Goal: Transaction & Acquisition: Purchase product/service

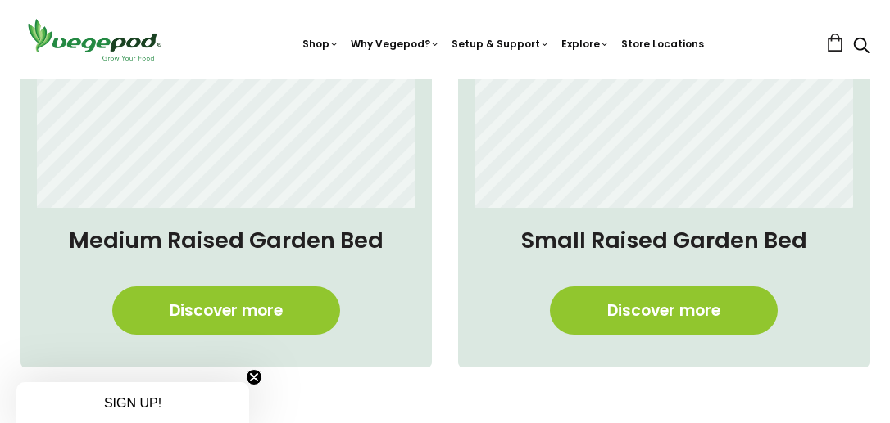
scroll to position [1173, 0]
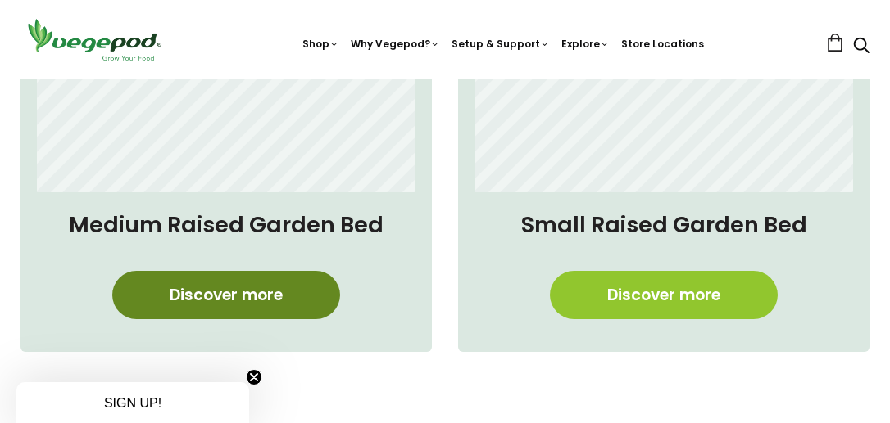
click at [210, 288] on link "Discover more" at bounding box center [226, 295] width 228 height 48
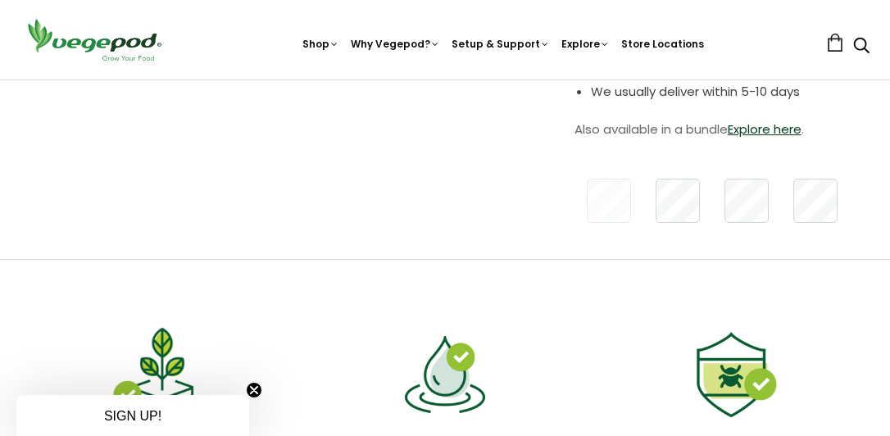
scroll to position [564, 0]
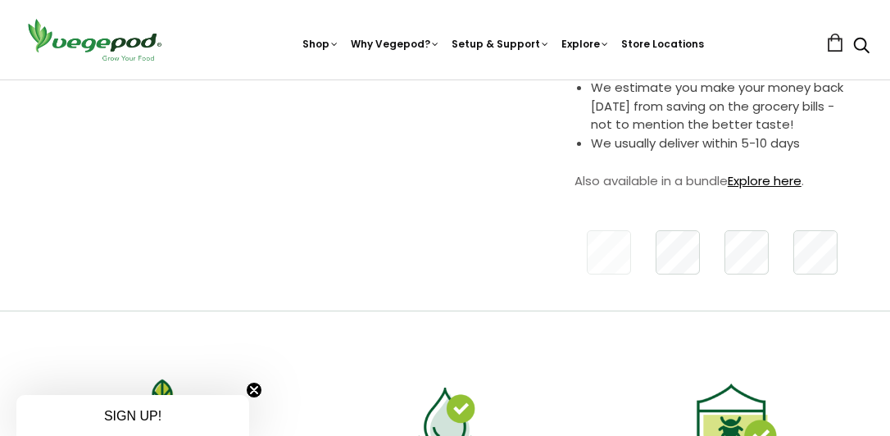
click at [781, 183] on link "Explore here" at bounding box center [764, 180] width 74 height 17
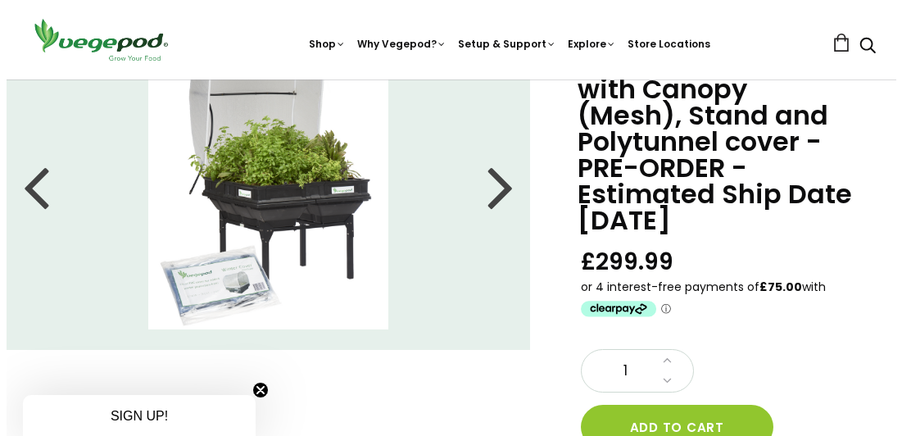
scroll to position [106, 0]
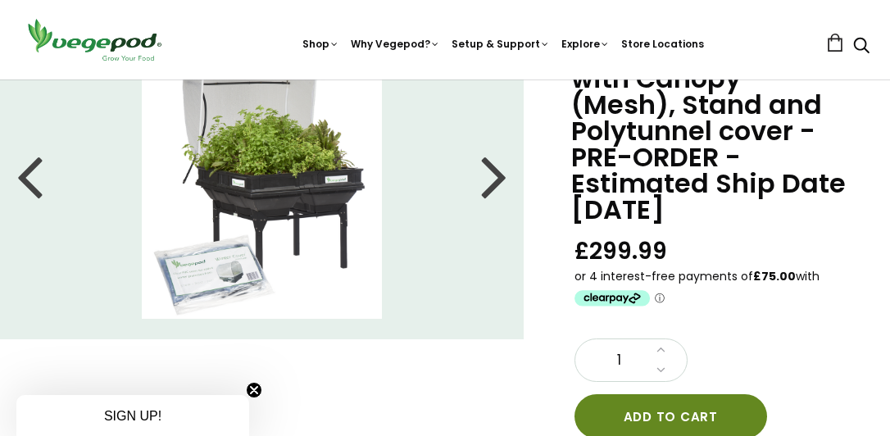
click at [690, 414] on button "Add to cart" at bounding box center [670, 416] width 192 height 44
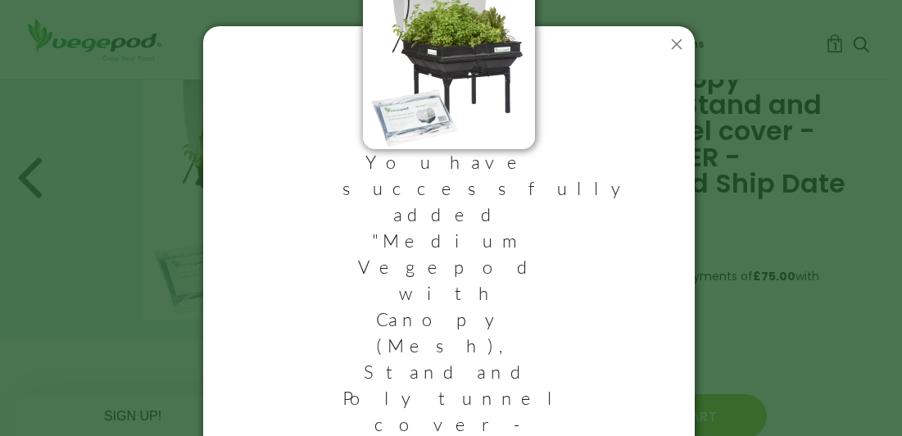
scroll to position [76, 0]
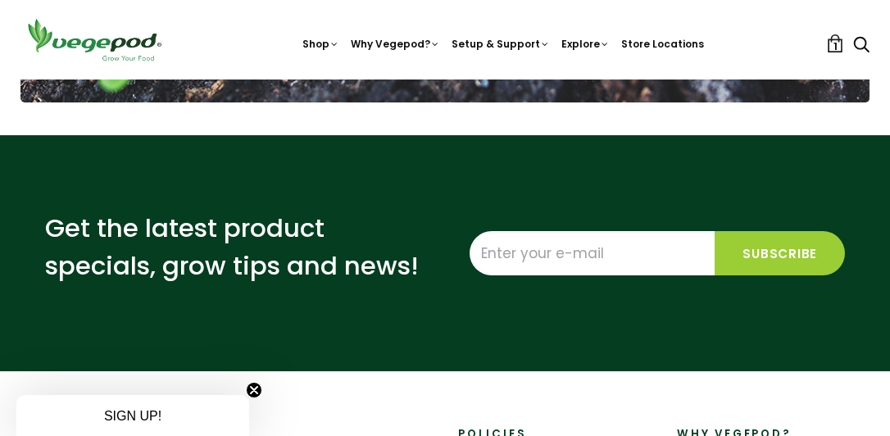
scroll to position [2744, 0]
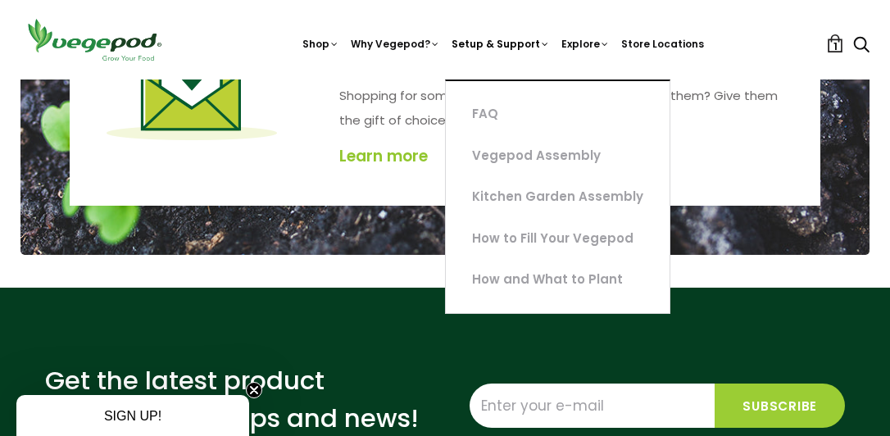
click at [506, 43] on link "Setup & Support" at bounding box center [500, 93] width 98 height 112
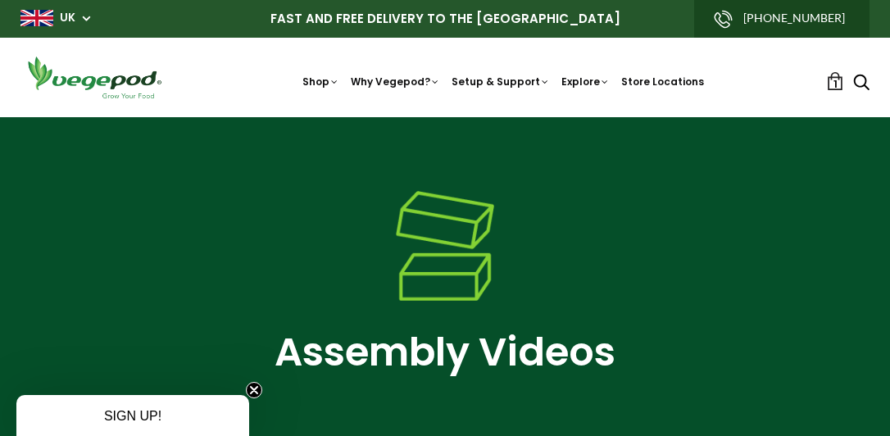
click at [864, 82] on icon "Search" at bounding box center [861, 82] width 16 height 20
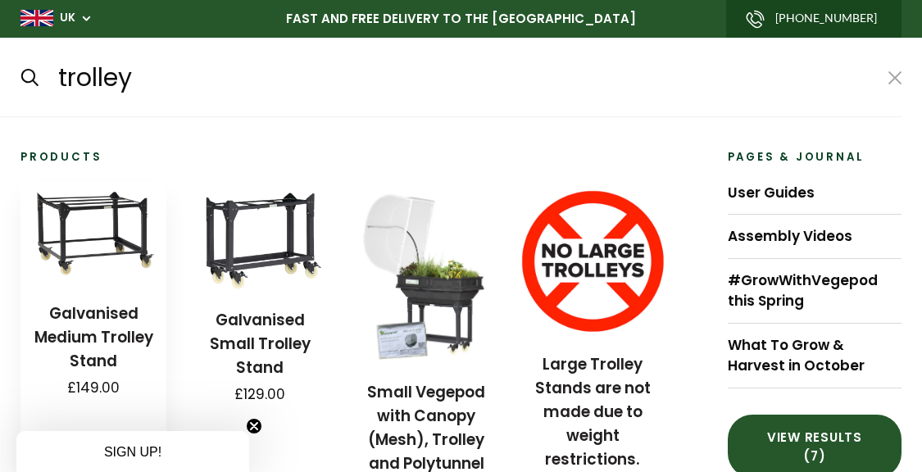
type input "trolley"
click at [78, 229] on img at bounding box center [93, 233] width 146 height 102
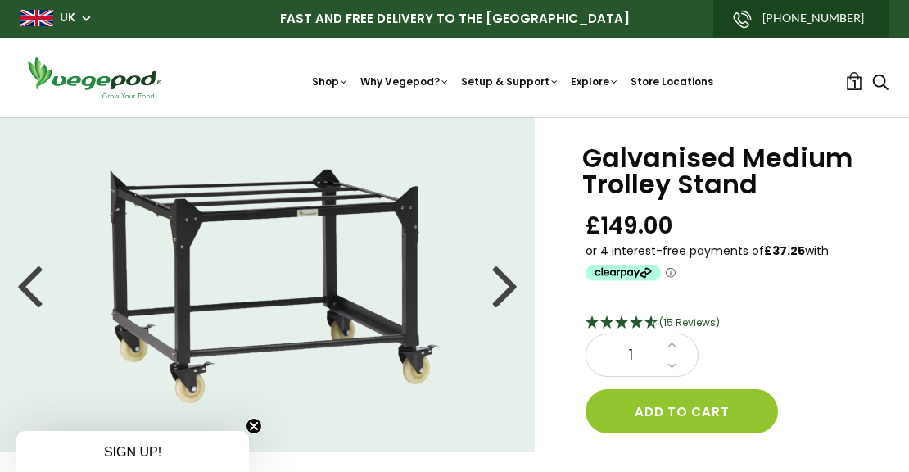
click at [507, 288] on div at bounding box center [505, 284] width 26 height 74
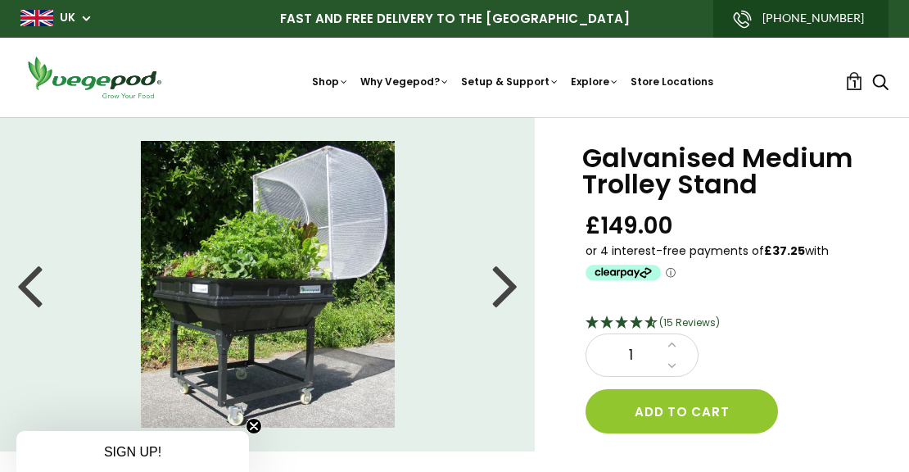
click at [507, 287] on div at bounding box center [505, 284] width 26 height 74
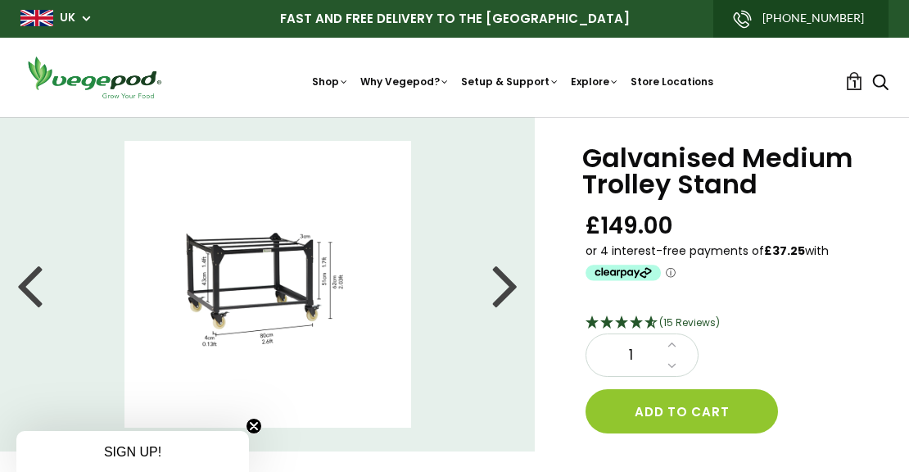
click at [507, 287] on div at bounding box center [505, 284] width 26 height 74
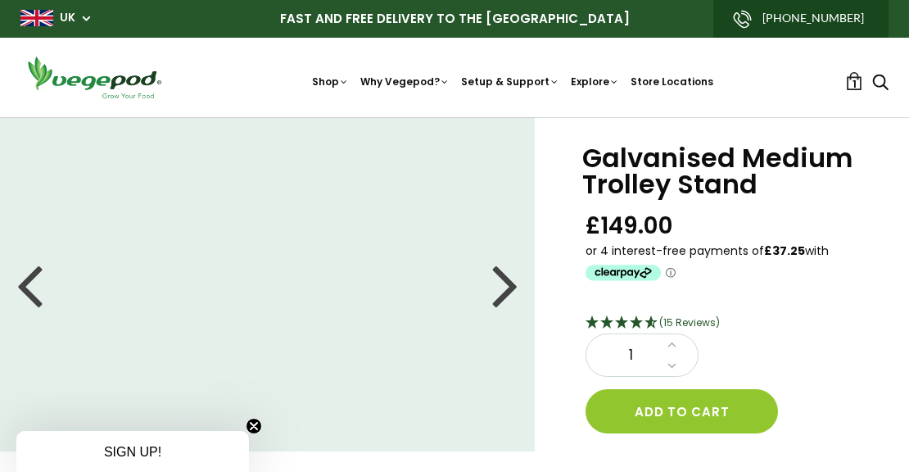
click at [507, 287] on div at bounding box center [505, 284] width 26 height 74
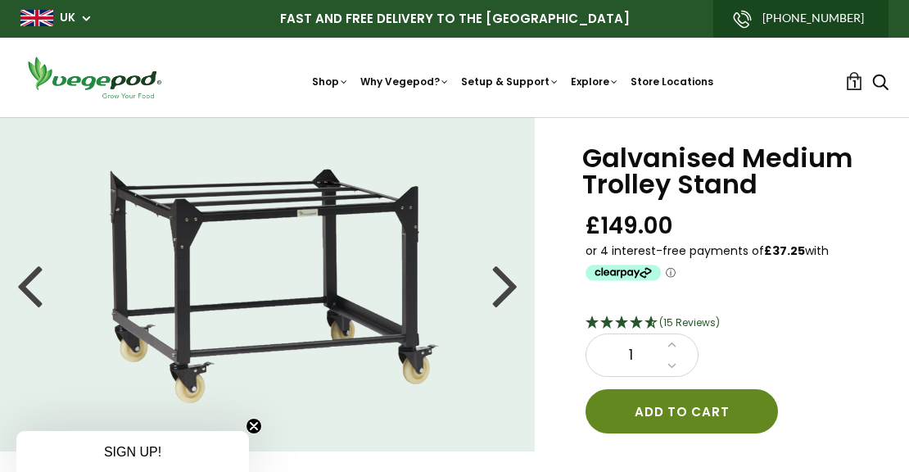
click at [670, 405] on button "Add to cart" at bounding box center [682, 411] width 192 height 44
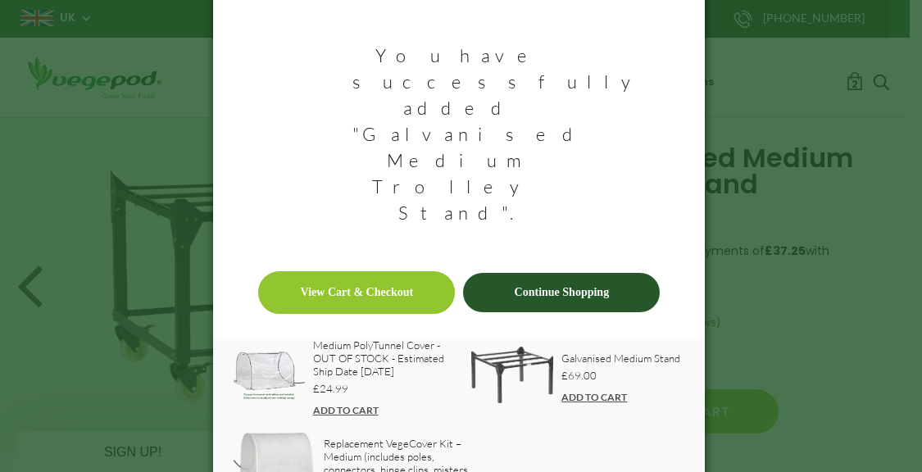
scroll to position [161, 0]
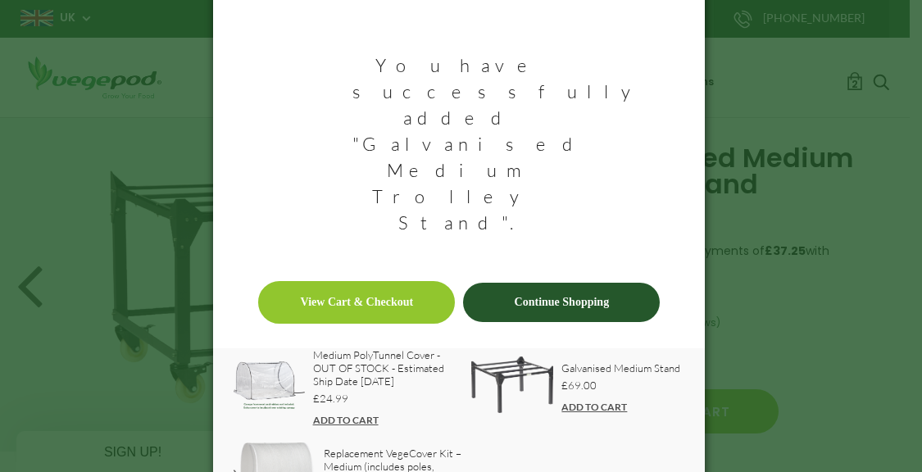
click at [340, 414] on link "ADD TO CART" at bounding box center [346, 420] width 66 height 12
click at [353, 281] on link "View Cart & Checkout" at bounding box center [356, 302] width 197 height 43
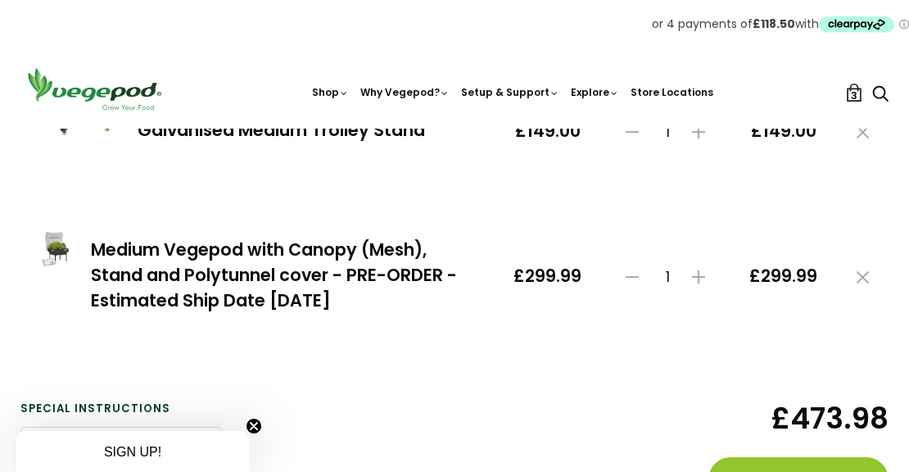
scroll to position [456, 0]
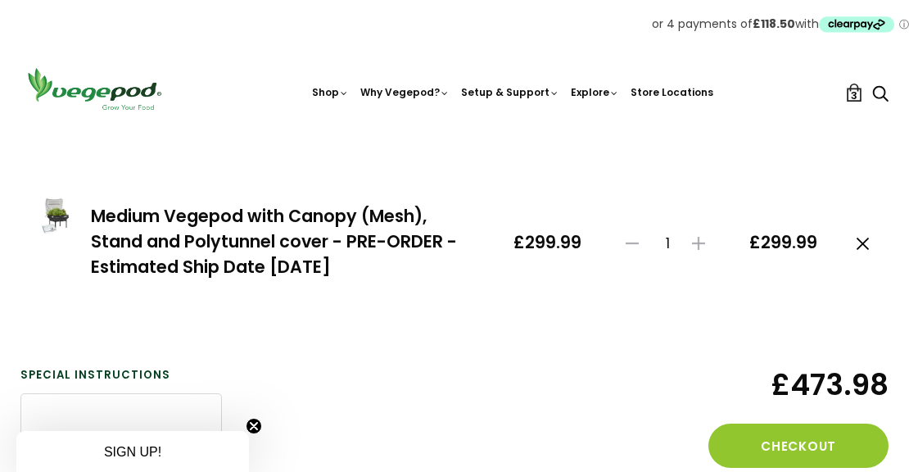
click at [864, 245] on use at bounding box center [863, 244] width 12 height 12
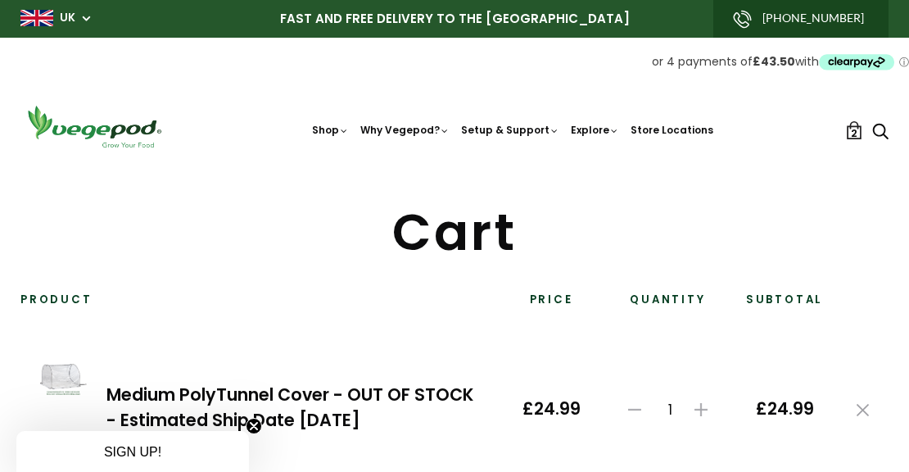
click at [97, 129] on img at bounding box center [93, 126] width 147 height 47
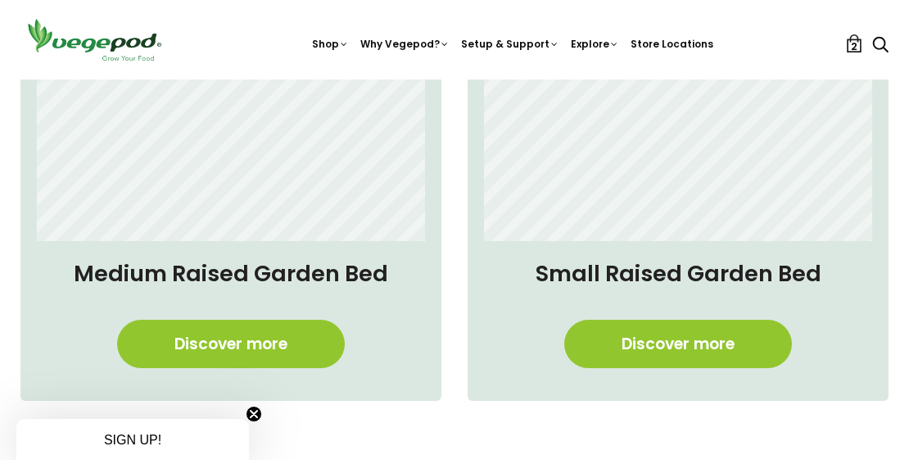
scroll to position [1198, 0]
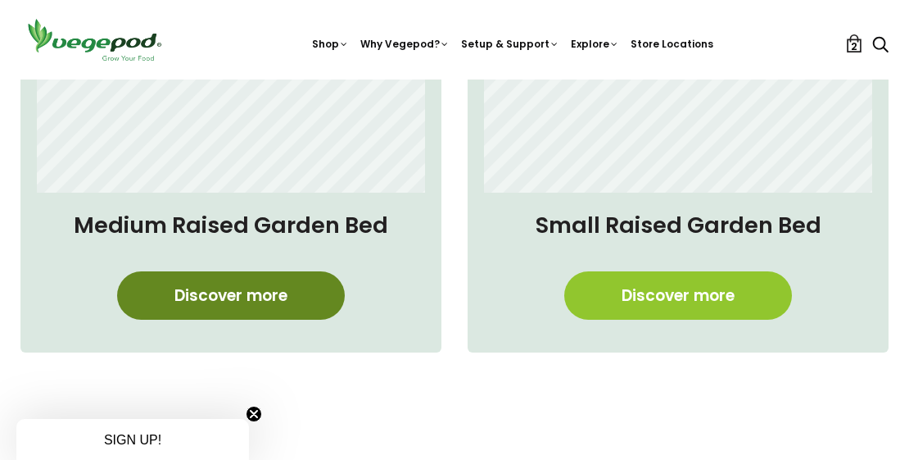
click at [244, 302] on link "Discover more" at bounding box center [231, 295] width 228 height 48
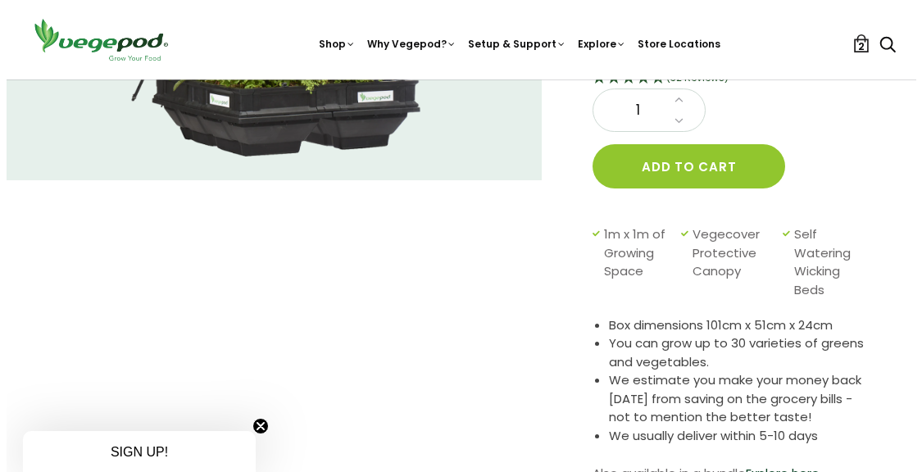
scroll to position [282, 0]
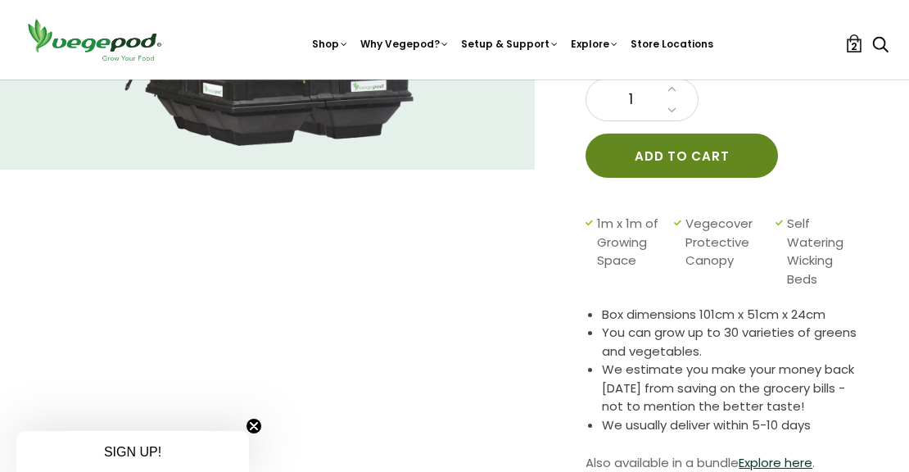
click at [686, 157] on button "Add to cart" at bounding box center [682, 156] width 192 height 44
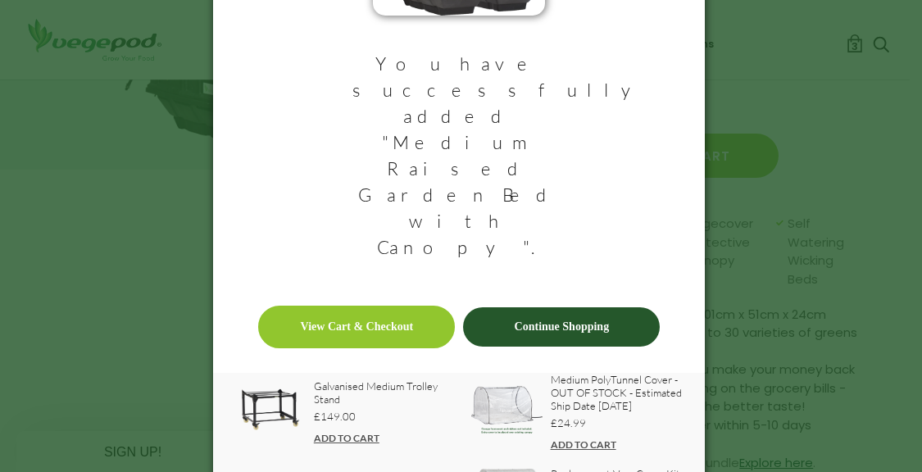
scroll to position [152, 0]
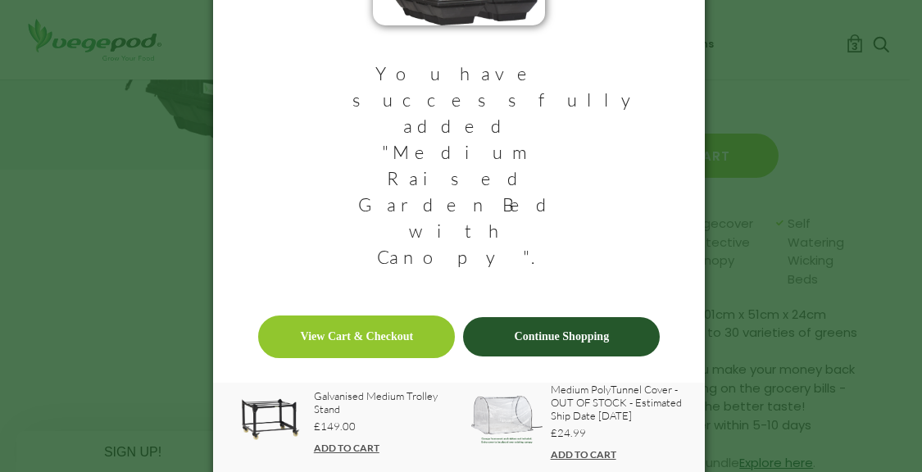
click at [356, 315] on link "View Cart & Checkout" at bounding box center [356, 336] width 197 height 43
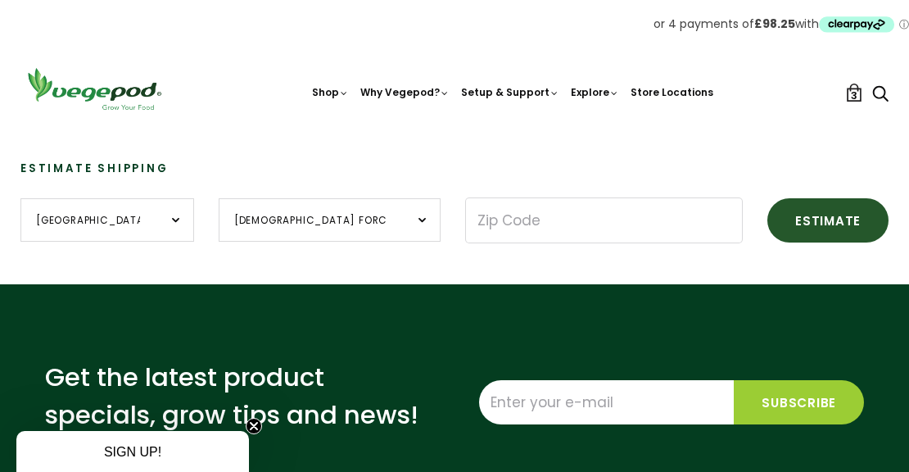
scroll to position [905, 0]
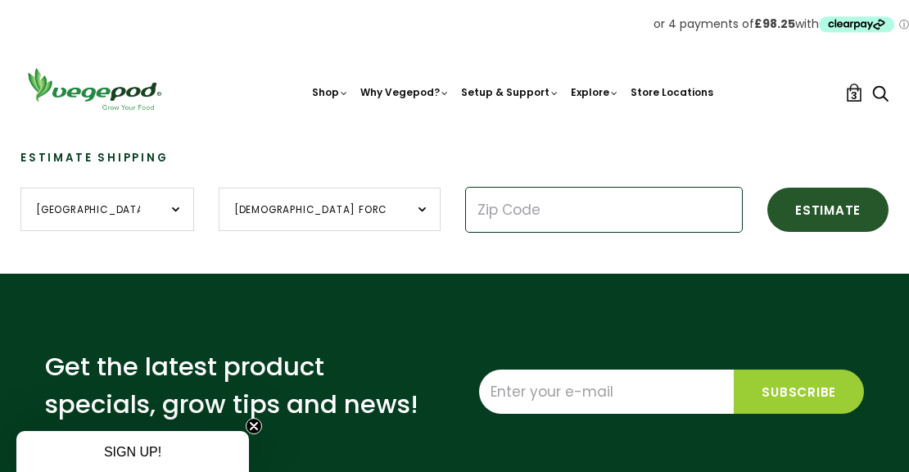
click at [465, 213] on input "Zip Code" at bounding box center [604, 210] width 278 height 46
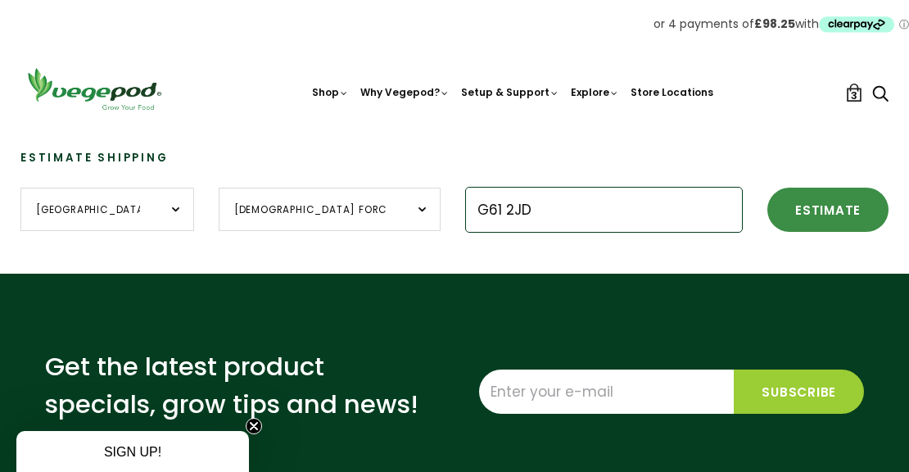
type input "G61 2JD"
click at [768, 208] on button "Estimate" at bounding box center [828, 210] width 121 height 44
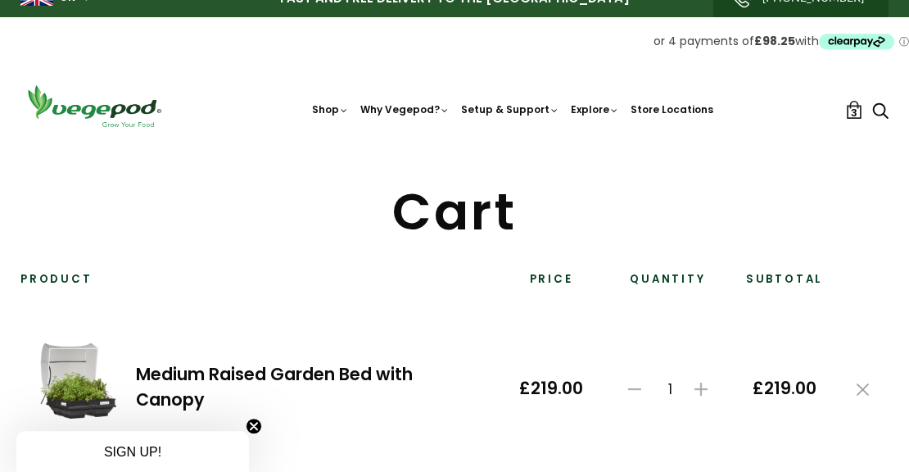
scroll to position [0, 0]
